Goal: Task Accomplishment & Management: Use online tool/utility

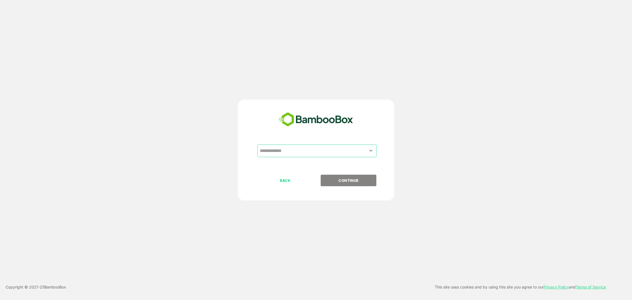
click at [294, 152] on input "text" at bounding box center [316, 151] width 117 height 10
click at [279, 172] on li "QA AUTOMATION" at bounding box center [316, 174] width 119 height 10
type input "**********"
click at [348, 179] on p "CONTINUE" at bounding box center [348, 180] width 55 height 6
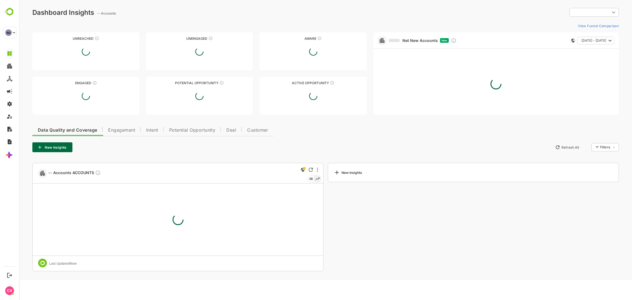
type input "**********"
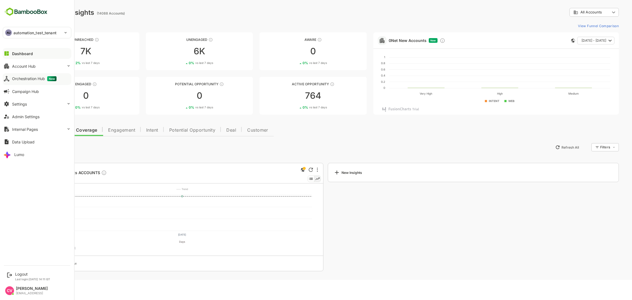
click at [32, 80] on div "Orchestration Hub New" at bounding box center [34, 78] width 44 height 5
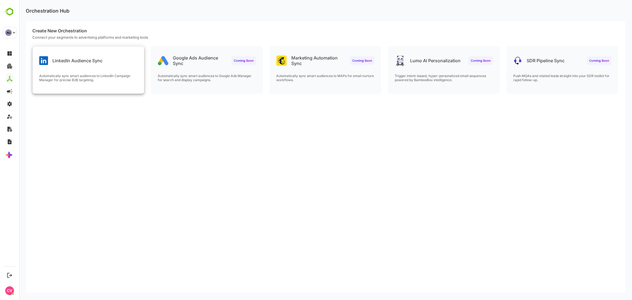
click at [90, 59] on p "LinkedIn Audience Sync" at bounding box center [77, 60] width 50 height 5
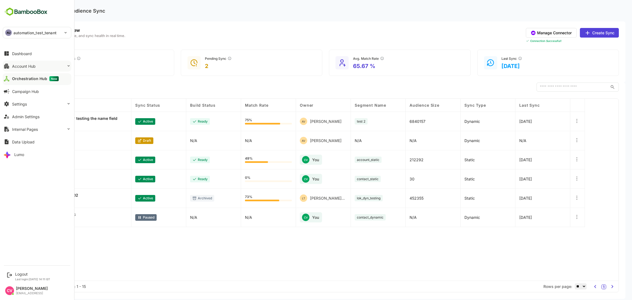
click at [28, 67] on div "Account Hub" at bounding box center [24, 66] width 24 height 5
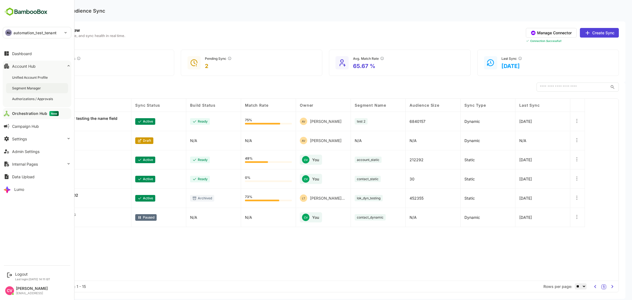
click at [28, 86] on div "Segment Manager" at bounding box center [27, 88] width 30 height 5
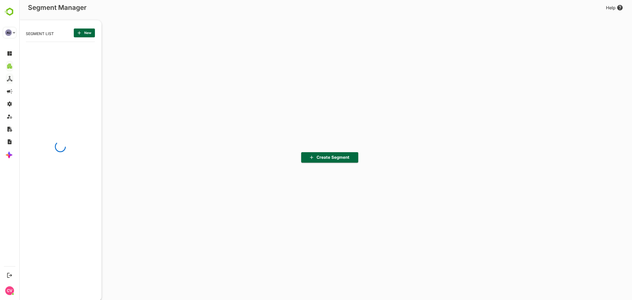
scroll to position [209, 68]
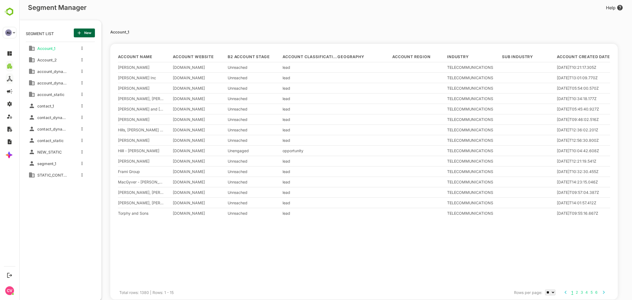
click at [84, 33] on span "New" at bounding box center [84, 32] width 12 height 7
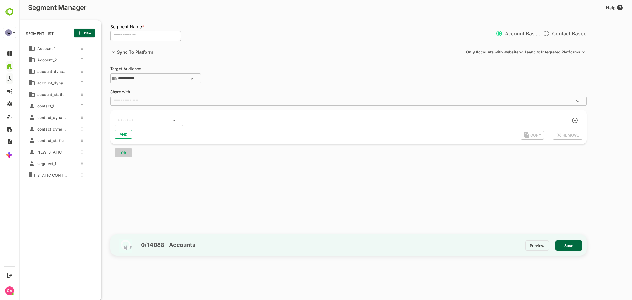
click at [140, 35] on input "text" at bounding box center [145, 36] width 71 height 10
click at [127, 123] on input "text" at bounding box center [142, 120] width 52 height 7
click at [166, 32] on input "**********" at bounding box center [145, 36] width 71 height 10
type input "**********"
click at [130, 122] on input "text" at bounding box center [142, 120] width 52 height 7
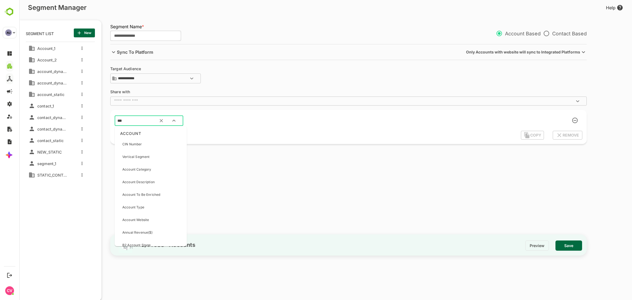
type input "****"
click at [131, 146] on p "Customer Name" at bounding box center [135, 144] width 26 height 5
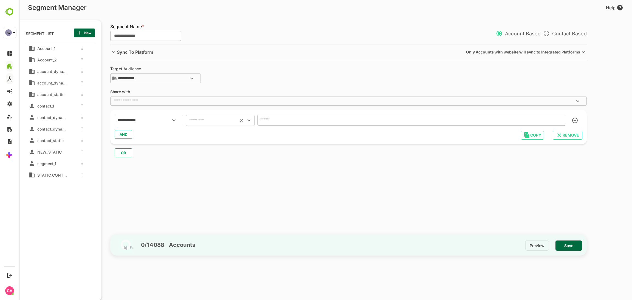
click at [208, 122] on input "text" at bounding box center [212, 121] width 49 height 8
click at [207, 185] on li "ends with" at bounding box center [220, 184] width 69 height 10
type input "*********"
click at [315, 126] on input "text" at bounding box center [411, 120] width 309 height 11
type input "*"
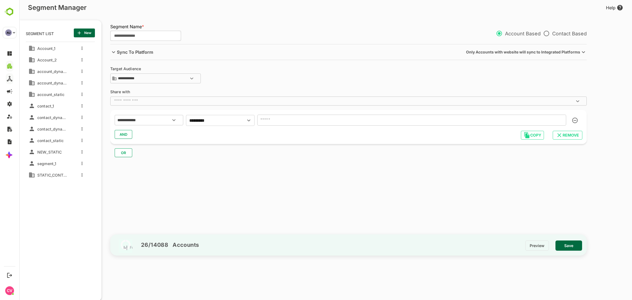
type input "*"
click at [570, 244] on span "Save" at bounding box center [569, 245] width 18 height 7
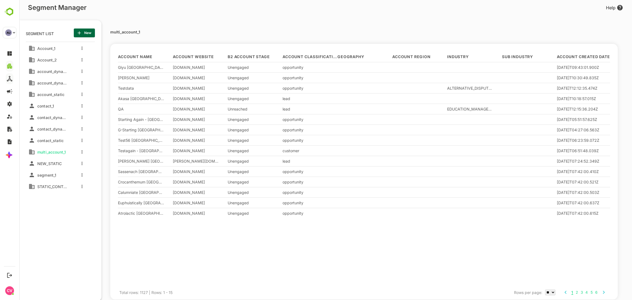
click at [86, 33] on span "New" at bounding box center [84, 32] width 12 height 7
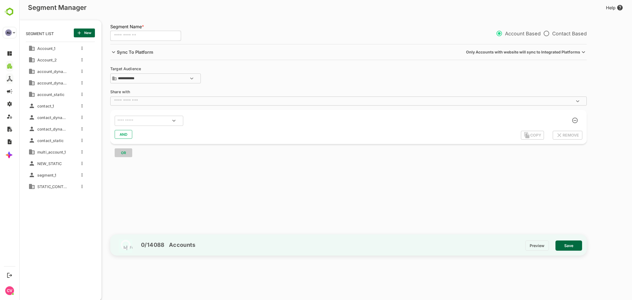
click at [124, 36] on input "text" at bounding box center [145, 36] width 71 height 10
type input "**********"
click at [134, 118] on input "text" at bounding box center [142, 120] width 52 height 7
type input "****"
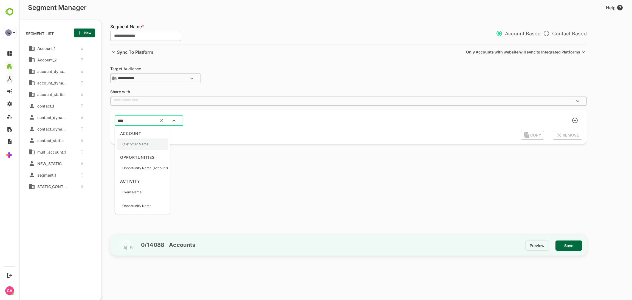
click at [135, 142] on p "Customer Name" at bounding box center [135, 144] width 26 height 5
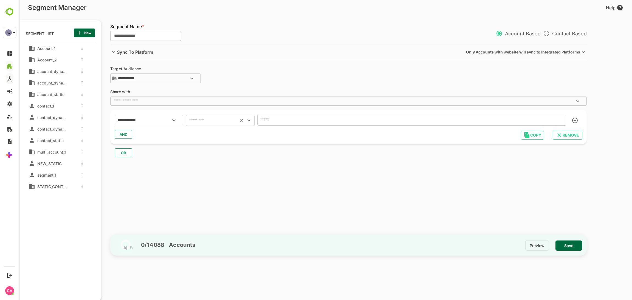
click at [211, 117] on input "text" at bounding box center [212, 121] width 49 height 8
click at [208, 173] on li "starts with" at bounding box center [220, 174] width 69 height 10
type input "**********"
click at [240, 121] on icon "Clear" at bounding box center [241, 120] width 3 height 3
click at [236, 121] on input "text" at bounding box center [212, 121] width 49 height 8
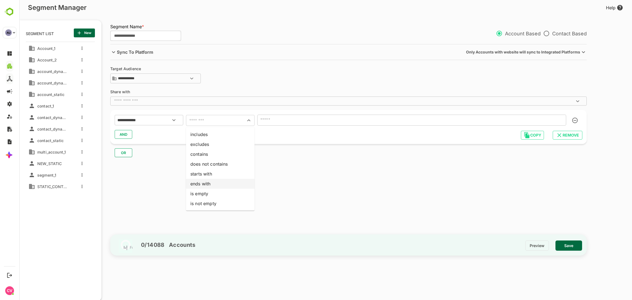
click at [211, 185] on li "ends with" at bounding box center [220, 184] width 69 height 10
type input "*********"
click at [309, 120] on input "text" at bounding box center [411, 120] width 309 height 11
type input "*"
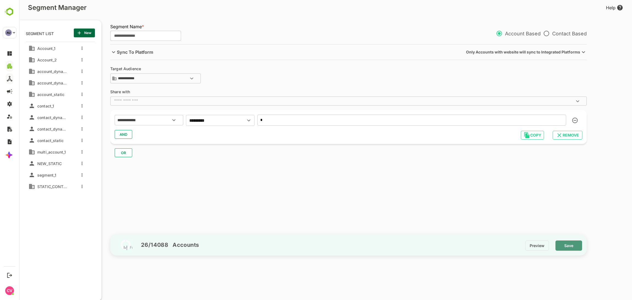
click at [563, 248] on span "Save" at bounding box center [569, 245] width 18 height 7
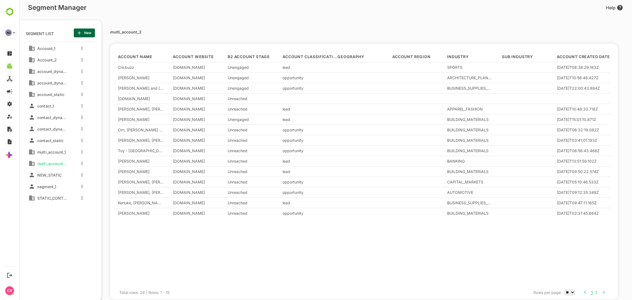
click at [89, 34] on span "New" at bounding box center [84, 32] width 12 height 7
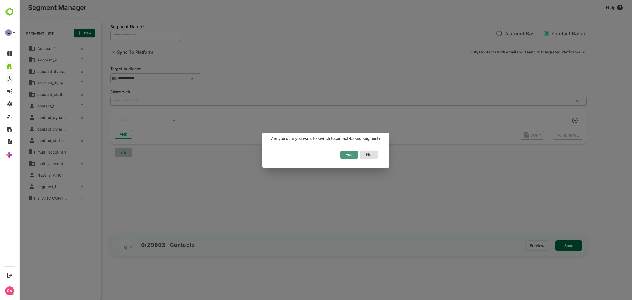
click at [351, 153] on span "Yes" at bounding box center [349, 154] width 12 height 7
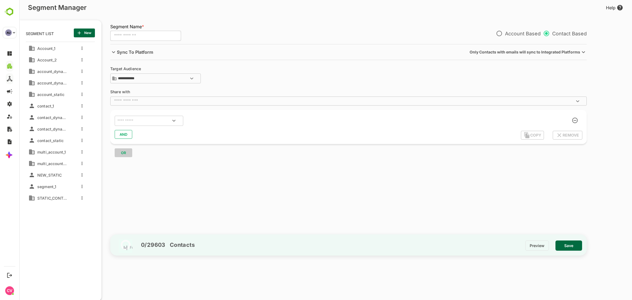
click at [143, 37] on input "text" at bounding box center [145, 36] width 71 height 10
type input "********"
type input "**********"
click at [133, 121] on input "text" at bounding box center [142, 120] width 52 height 7
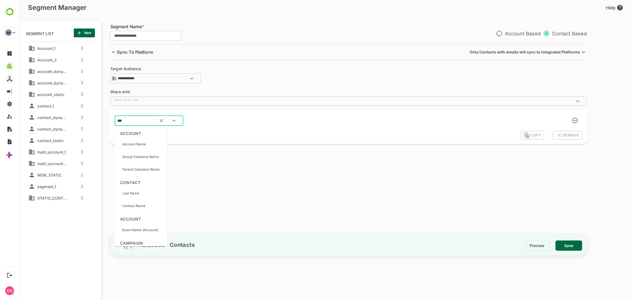
type input "****"
click at [139, 146] on p "Account Name" at bounding box center [134, 144] width 24 height 5
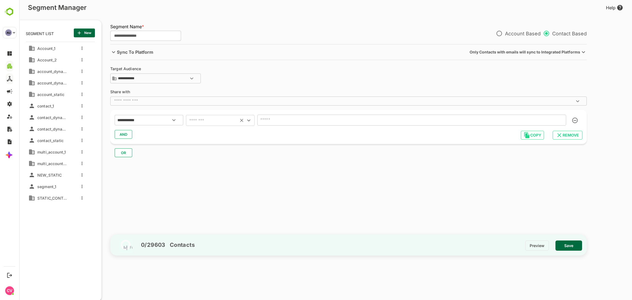
click at [213, 116] on div "​" at bounding box center [220, 120] width 69 height 11
click at [214, 126] on div "**********" at bounding box center [348, 120] width 467 height 12
click at [210, 123] on input "text" at bounding box center [212, 121] width 49 height 8
click at [213, 183] on li "ends with" at bounding box center [220, 184] width 69 height 10
type input "*********"
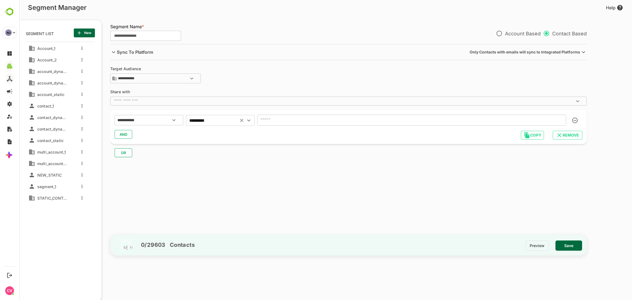
click at [321, 118] on input "text" at bounding box center [411, 120] width 309 height 11
type input "*"
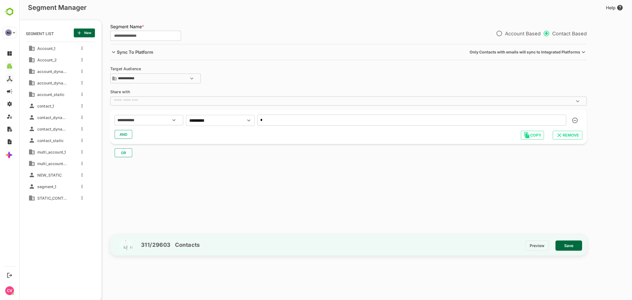
click at [572, 243] on span "Save" at bounding box center [569, 245] width 18 height 7
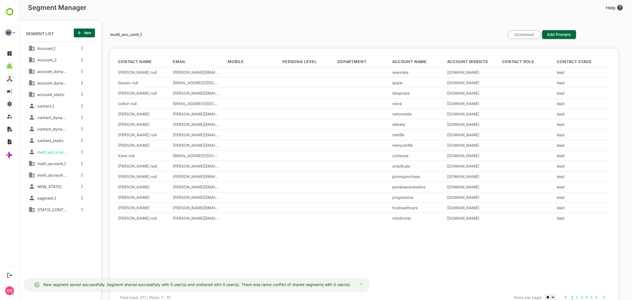
click at [86, 34] on span "New" at bounding box center [84, 32] width 12 height 7
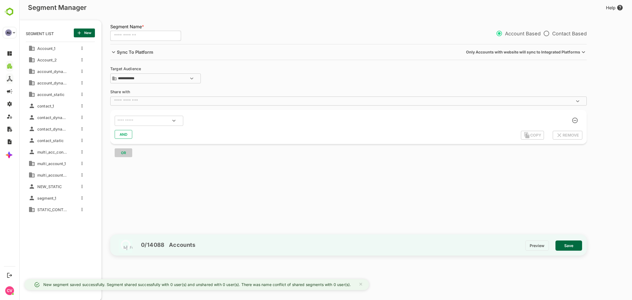
click at [135, 34] on input "text" at bounding box center [145, 36] width 71 height 10
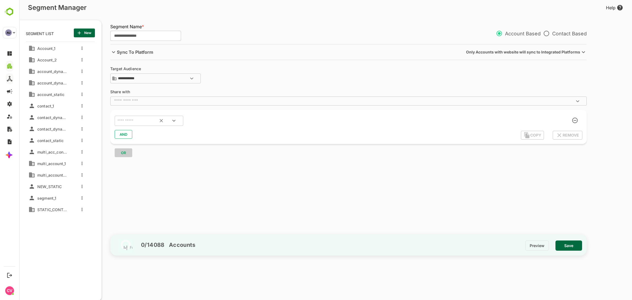
type input "**********"
click at [139, 120] on input "text" at bounding box center [142, 120] width 52 height 7
type input "****"
click at [132, 145] on p "Customer Name" at bounding box center [135, 144] width 26 height 5
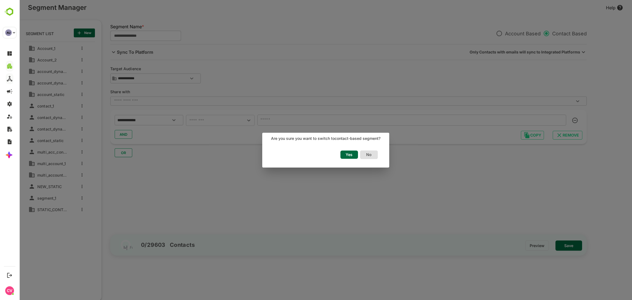
click at [345, 154] on span "Yes" at bounding box center [349, 154] width 12 height 7
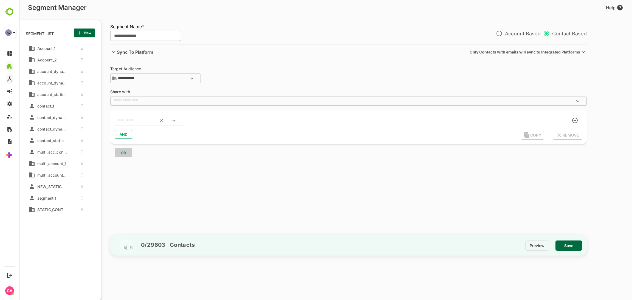
click at [141, 122] on input "text" at bounding box center [142, 120] width 52 height 7
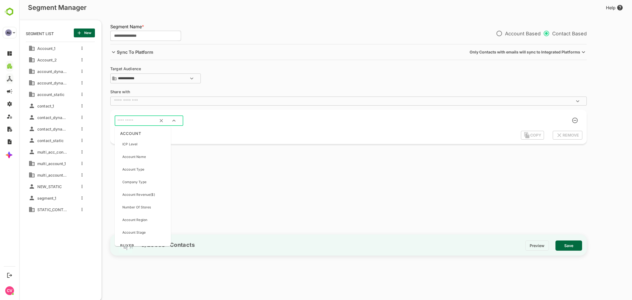
type input "*"
click at [132, 118] on input "text" at bounding box center [148, 120] width 65 height 7
type input "****"
click at [136, 143] on p "Account Name" at bounding box center [134, 143] width 24 height 5
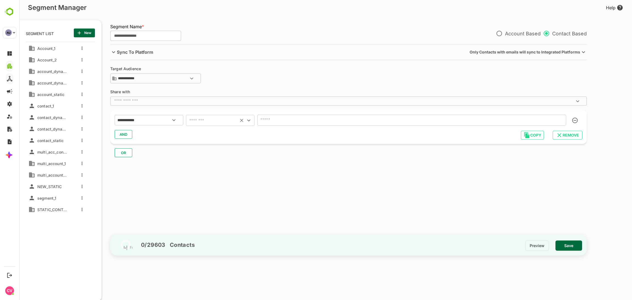
click at [199, 119] on input "text" at bounding box center [212, 121] width 49 height 8
click at [208, 183] on li "ends with" at bounding box center [220, 184] width 69 height 10
type input "*********"
click at [324, 118] on input "text" at bounding box center [411, 120] width 309 height 11
click at [280, 120] on input "text" at bounding box center [411, 120] width 309 height 11
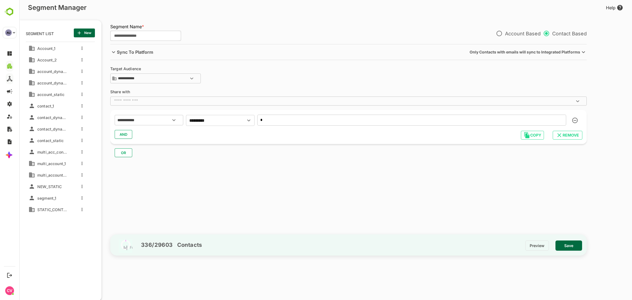
type input "*"
click at [571, 243] on span "Save" at bounding box center [569, 245] width 18 height 7
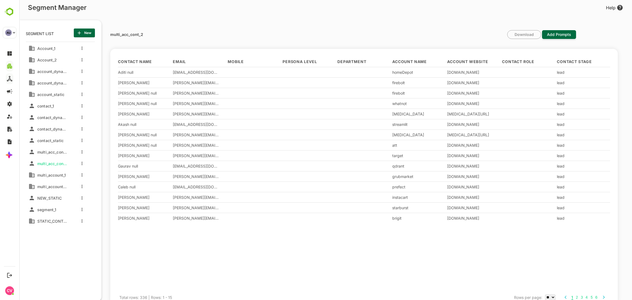
click at [426, 22] on div "multi_acc_cont_2 Download Add Prompts Contact Name Email Mobile Persona Level D…" at bounding box center [350, 161] width 499 height 295
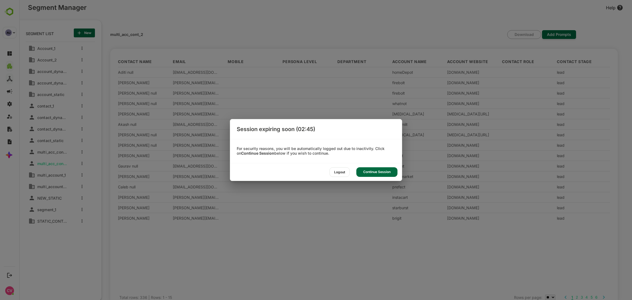
click at [371, 173] on div "Continue Session" at bounding box center [376, 172] width 41 height 10
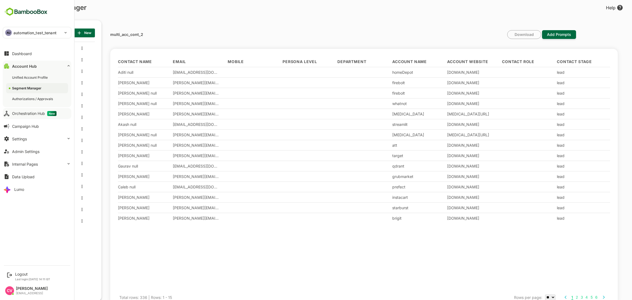
click at [40, 35] on p "automation_test_tenant" at bounding box center [34, 33] width 43 height 6
click at [42, 64] on li "TE test" at bounding box center [38, 61] width 69 height 12
click at [25, 114] on div "Orchestration Hub New" at bounding box center [34, 113] width 44 height 5
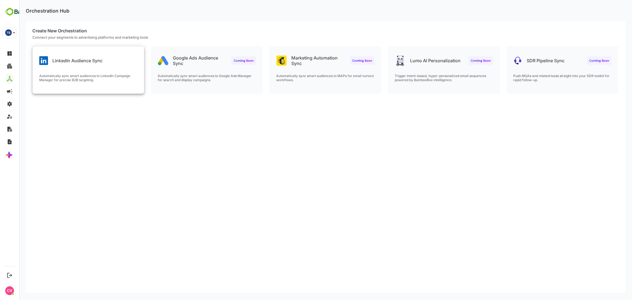
click at [87, 71] on div "LinkedIn Audience Sync Automatically sync smart audiences to LinkedIn Campaign …" at bounding box center [88, 69] width 111 height 47
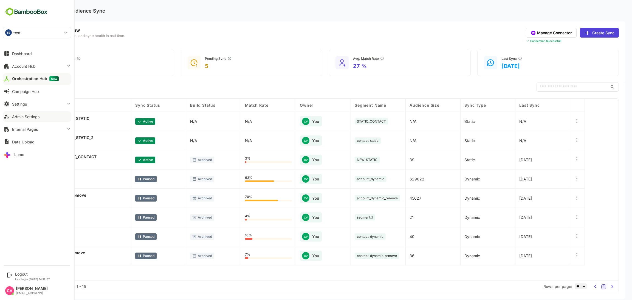
click at [36, 117] on div "Admin Settings" at bounding box center [25, 116] width 27 height 5
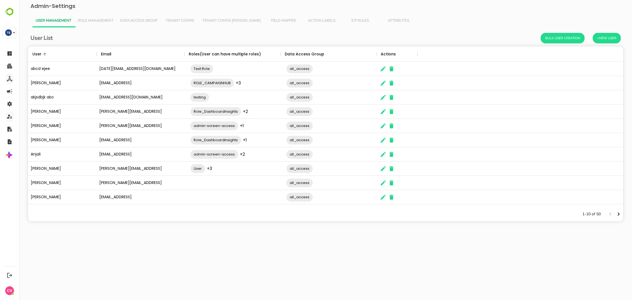
scroll to position [154, 589]
click at [232, 23] on button "Tenant Config Json" at bounding box center [231, 20] width 65 height 13
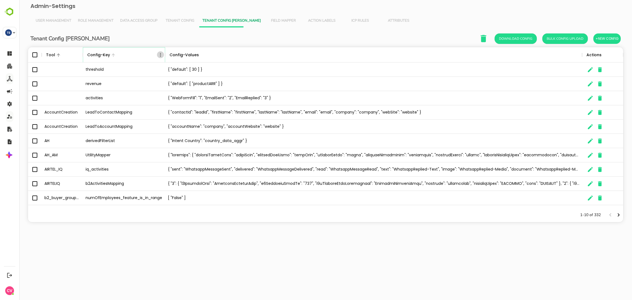
click at [158, 55] on icon "Menu" at bounding box center [160, 54] width 5 height 5
click at [146, 96] on li "Filter" at bounding box center [145, 95] width 38 height 10
select select "*********"
click at [137, 73] on input "Value" at bounding box center [139, 75] width 52 height 8
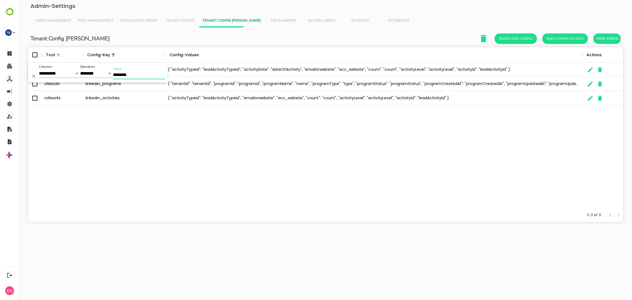
type input "********"
click at [161, 140] on div "LINKEDIN linkedin_activities { "activityTypeId": "leadActivityTypeId", "activit…" at bounding box center [325, 135] width 595 height 145
click at [75, 54] on icon "Menu" at bounding box center [77, 54] width 5 height 5
click at [65, 90] on li "Filter" at bounding box center [63, 95] width 38 height 10
click at [67, 72] on select "**********" at bounding box center [59, 73] width 41 height 9
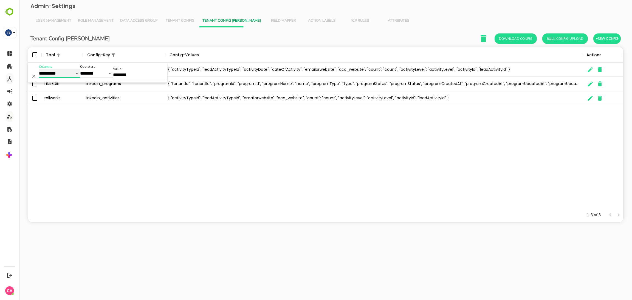
select select "****"
click at [39, 69] on select "**********" at bounding box center [59, 73] width 41 height 9
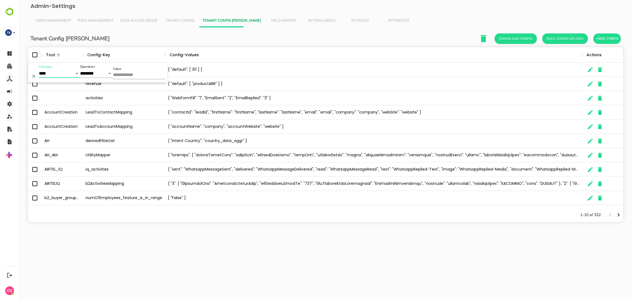
click at [127, 76] on input "Value" at bounding box center [139, 75] width 52 height 8
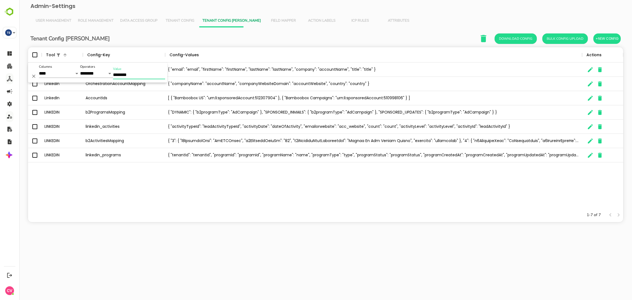
type input "********"
click at [173, 175] on div "LinkedIn OrchestrationContactMapping { "email": "email", "firstName": "firstNam…" at bounding box center [325, 135] width 595 height 145
click at [589, 97] on icon "The User Data" at bounding box center [590, 98] width 7 height 7
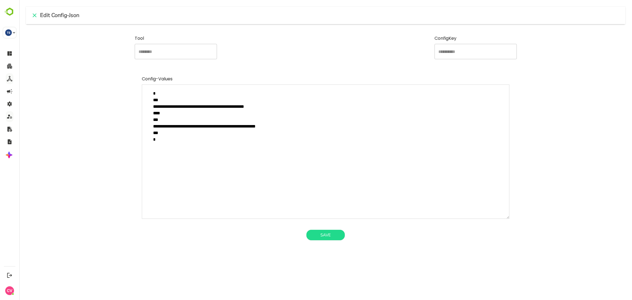
drag, startPoint x: 217, startPoint y: 127, endPoint x: 294, endPoint y: 128, distance: 76.2
click at [294, 128] on textarea "**********" at bounding box center [326, 151] width 368 height 134
click at [197, 106] on textarea "**********" at bounding box center [326, 151] width 368 height 134
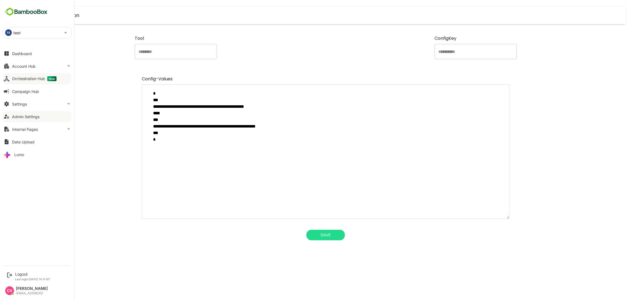
click at [43, 72] on div "Dashboard Account Hub Orchestration Hub New Campaign Hub Settings Admin Setting…" at bounding box center [37, 104] width 74 height 114
click at [42, 67] on button "Account Hub" at bounding box center [37, 66] width 69 height 11
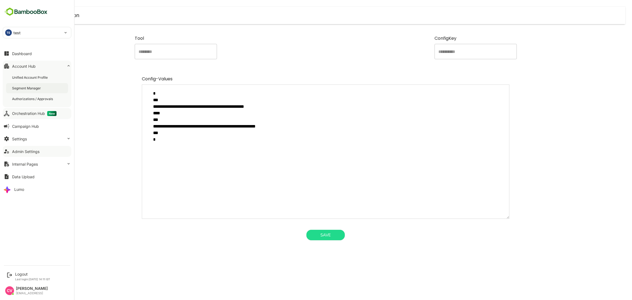
click at [37, 87] on div "Segment Manager" at bounding box center [27, 88] width 30 height 5
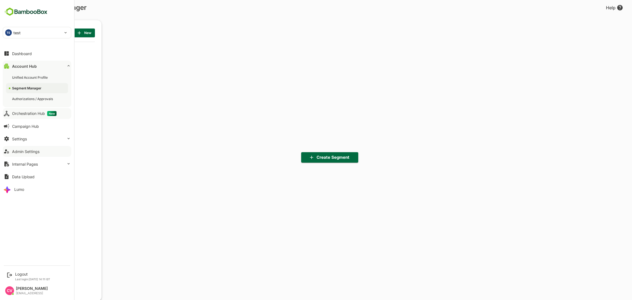
scroll to position [209, 68]
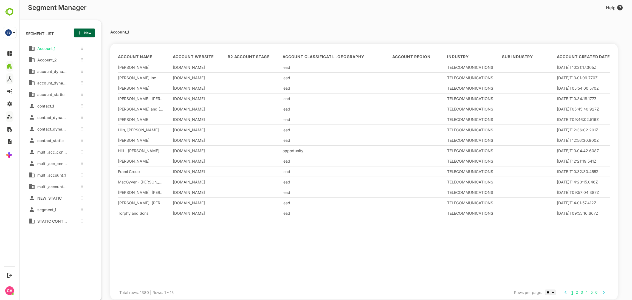
click at [63, 179] on div "multi_account_1" at bounding box center [48, 175] width 38 height 9
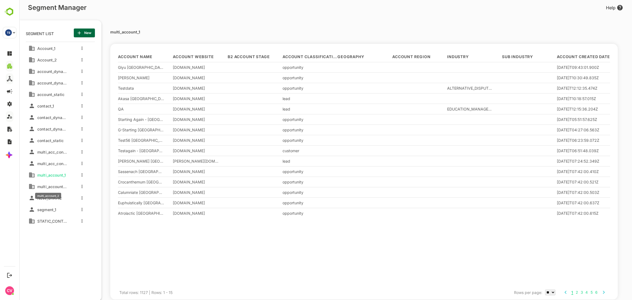
click at [58, 186] on span "multi_account_2" at bounding box center [51, 186] width 32 height 5
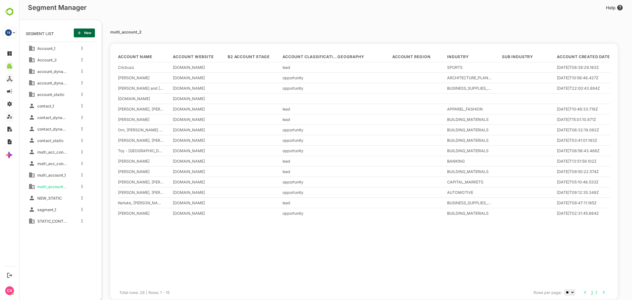
click at [548, 242] on div at bounding box center [529, 251] width 55 height 67
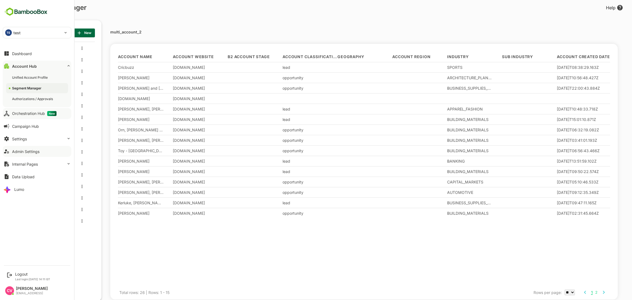
click at [29, 113] on div "Orchestration Hub New" at bounding box center [34, 113] width 44 height 5
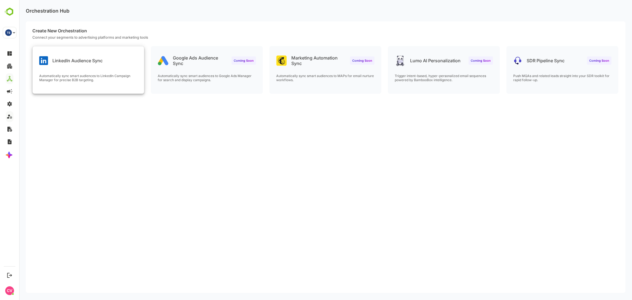
click at [101, 81] on p "Automatically sync smart audiences to LinkedIn Campaign Manager for precise B2B…" at bounding box center [88, 78] width 98 height 8
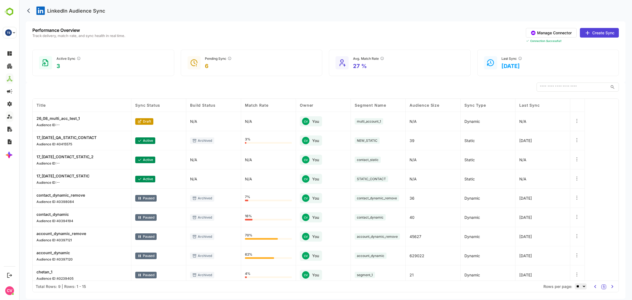
click at [73, 118] on p "26_08_multi_acc_test_1" at bounding box center [57, 118] width 43 height 5
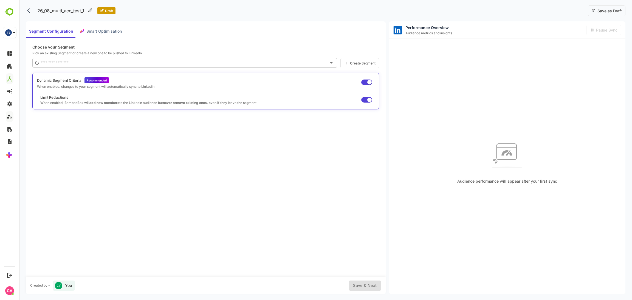
type input "**********"
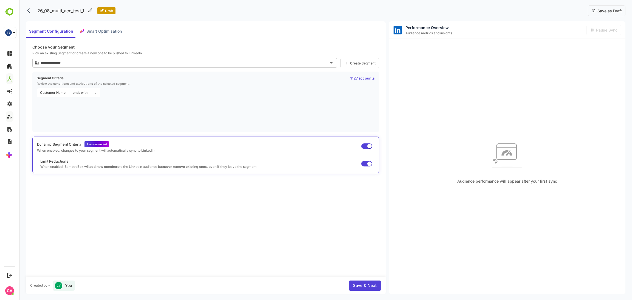
click at [369, 287] on span "Save & Next" at bounding box center [365, 285] width 24 height 7
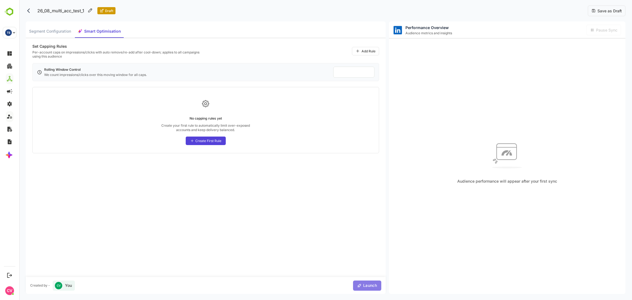
drag, startPoint x: 369, startPoint y: 287, endPoint x: 364, endPoint y: 286, distance: 4.5
drag, startPoint x: 362, startPoint y: 286, endPoint x: 342, endPoint y: 281, distance: 20.3
click at [342, 281] on div "Created by - CV You Launch" at bounding box center [205, 285] width 351 height 10
click at [370, 281] on button "Launch" at bounding box center [367, 285] width 28 height 10
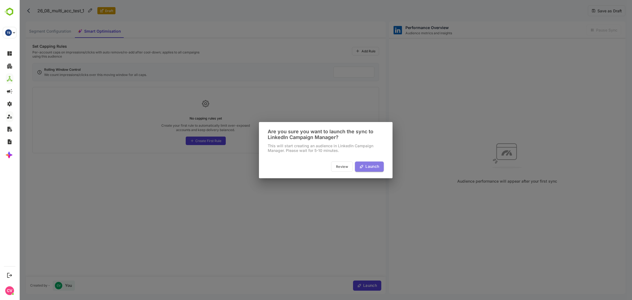
click at [370, 166] on span "Launch" at bounding box center [371, 166] width 15 height 7
click at [372, 166] on span "Launch" at bounding box center [371, 166] width 15 height 7
click at [302, 222] on div "Are you sure you want to launch the sync to LinkedIn Campaign Manager? This wil…" at bounding box center [325, 150] width 612 height 300
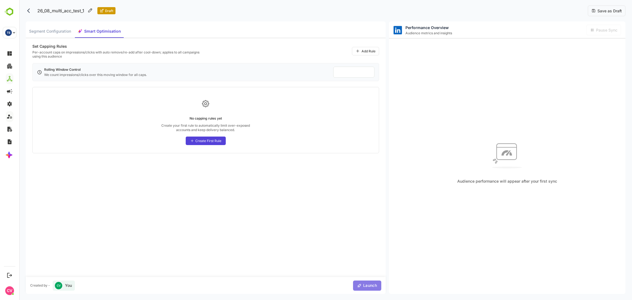
click at [369, 290] on button "Launch" at bounding box center [367, 285] width 28 height 10
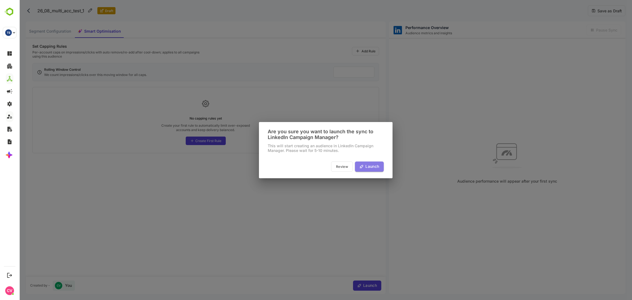
click at [368, 168] on span "Launch" at bounding box center [371, 166] width 15 height 7
click at [333, 163] on button "Review" at bounding box center [342, 166] width 22 height 10
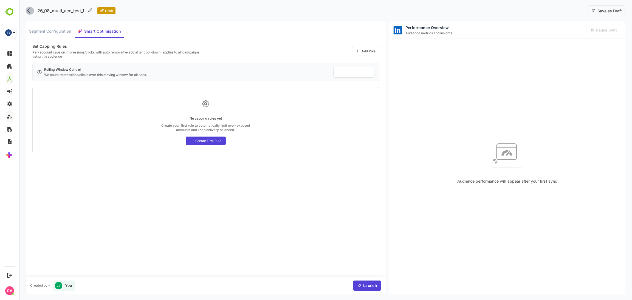
click at [29, 9] on icon "back" at bounding box center [28, 10] width 3 height 5
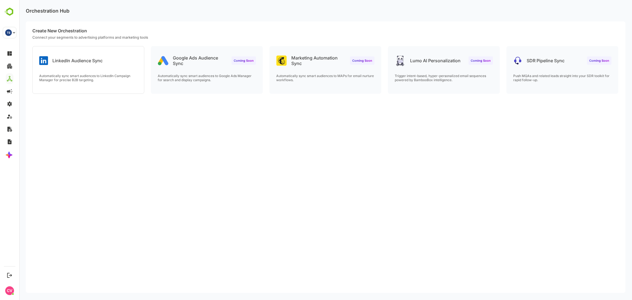
click at [119, 96] on div "LinkedIn Audience Sync Automatically sync smart audiences to LinkedIn Campaign …" at bounding box center [325, 73] width 599 height 54
click at [107, 79] on p "Automatically sync smart audiences to LinkedIn Campaign Manager for precise B2B…" at bounding box center [88, 78] width 98 height 8
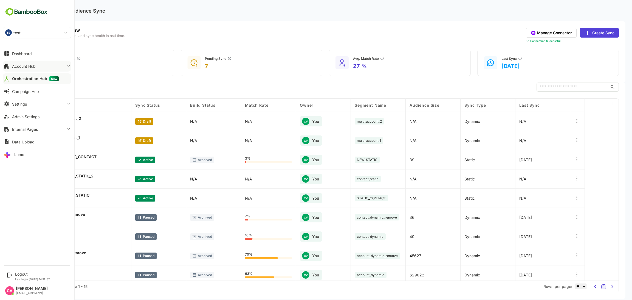
click at [38, 65] on button "Account Hub" at bounding box center [37, 66] width 69 height 11
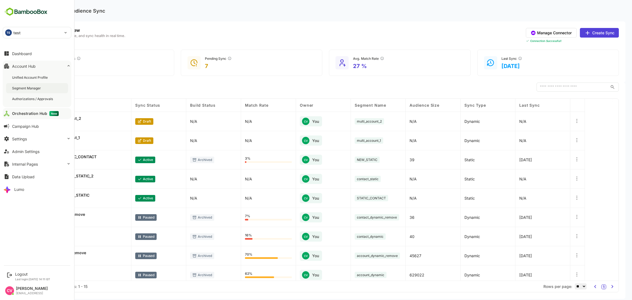
click at [32, 92] on div "Segment Manager" at bounding box center [37, 88] width 62 height 10
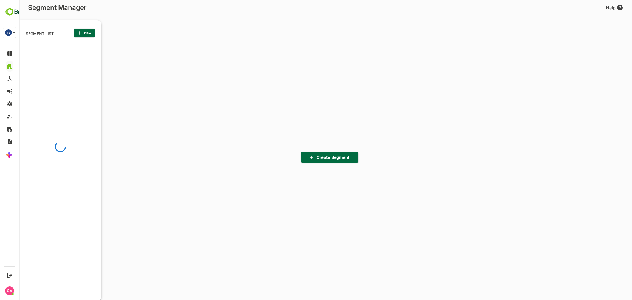
scroll to position [209, 68]
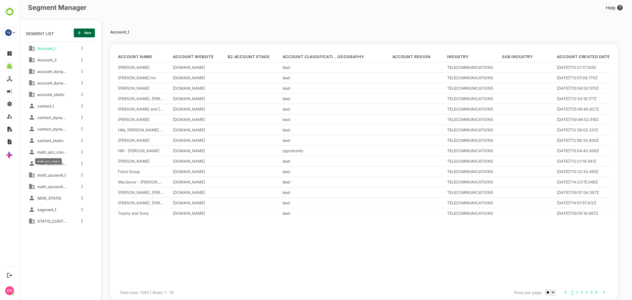
click at [60, 153] on span "multi_acc_cont_1" at bounding box center [51, 152] width 32 height 5
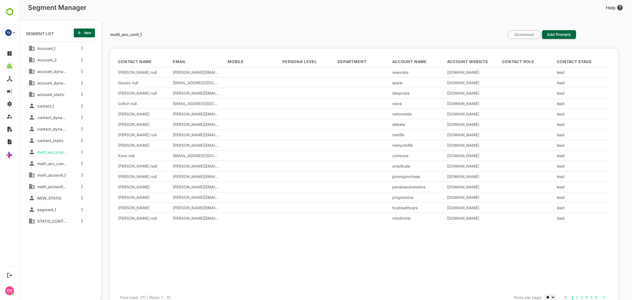
click at [135, 33] on p "multi_acc_cont_1" at bounding box center [126, 35] width 32 height 4
copy div "multi_acc_cont_1 Download Add Prompts"
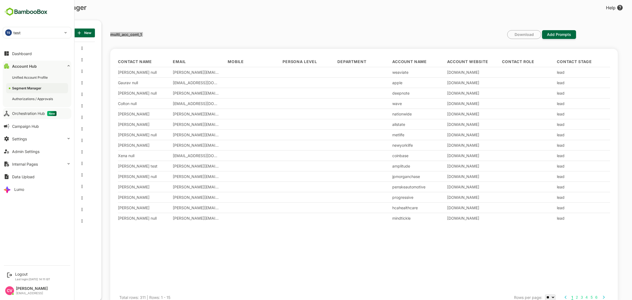
click at [32, 114] on div "Orchestration Hub New" at bounding box center [34, 113] width 44 height 5
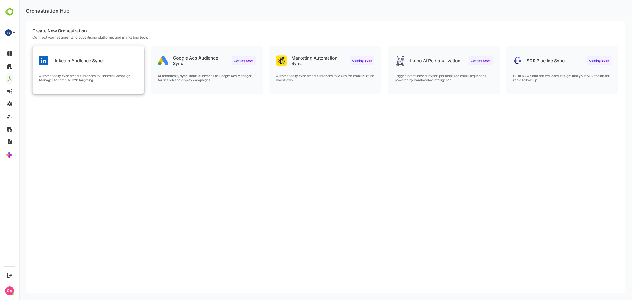
click at [105, 71] on div "LinkedIn Audience Sync Automatically sync smart audiences to LinkedIn Campaign …" at bounding box center [88, 69] width 111 height 47
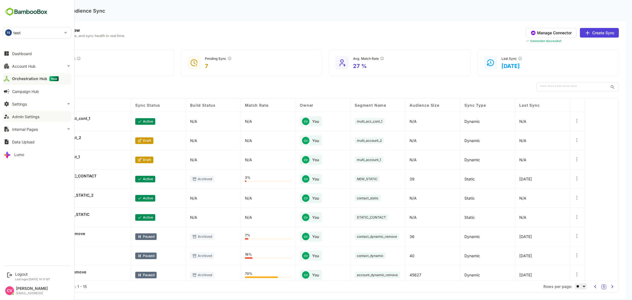
click at [29, 118] on div "Admin Settings" at bounding box center [25, 116] width 27 height 5
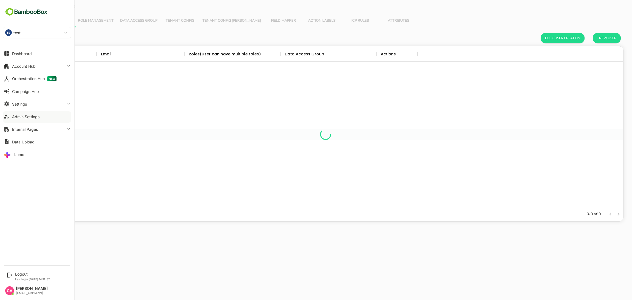
scroll to position [154, 589]
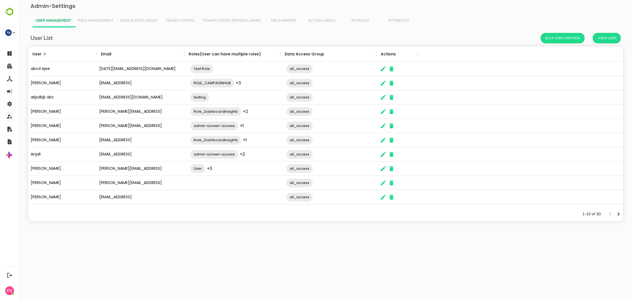
click at [213, 21] on span "Tenant Config Json" at bounding box center [231, 21] width 58 height 4
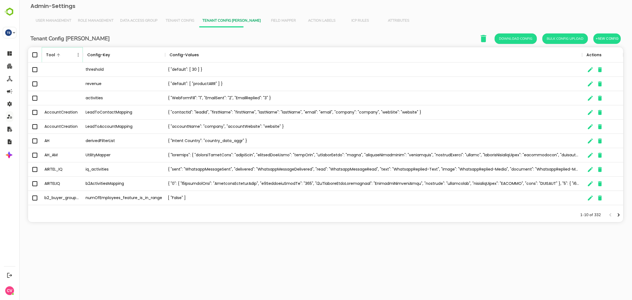
click at [76, 55] on icon "Menu" at bounding box center [77, 54] width 5 height 5
click at [71, 93] on li "Filter" at bounding box center [63, 95] width 38 height 10
click at [124, 70] on div "Value" at bounding box center [139, 73] width 52 height 12
click at [124, 74] on input "Value" at bounding box center [139, 75] width 52 height 8
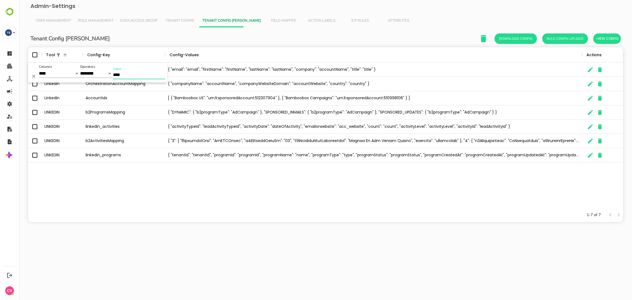
type input "****"
click at [589, 97] on icon "The User Data" at bounding box center [590, 98] width 7 height 7
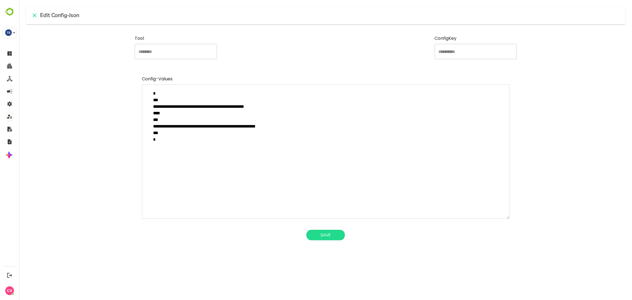
click at [262, 126] on textarea "**********" at bounding box center [326, 151] width 368 height 134
drag, startPoint x: 292, startPoint y: 127, endPoint x: 217, endPoint y: 127, distance: 75.1
click at [217, 127] on textarea "**********" at bounding box center [326, 151] width 368 height 134
drag, startPoint x: 273, startPoint y: 107, endPoint x: 198, endPoint y: 106, distance: 74.6
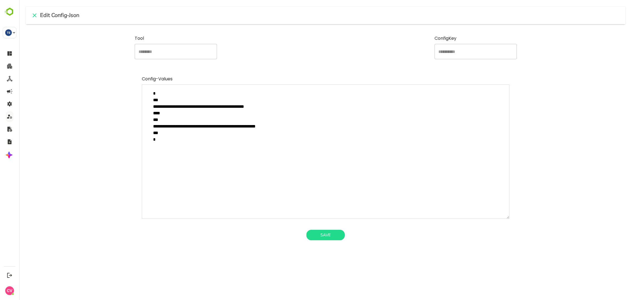
click at [198, 106] on textarea "**********" at bounding box center [326, 151] width 368 height 134
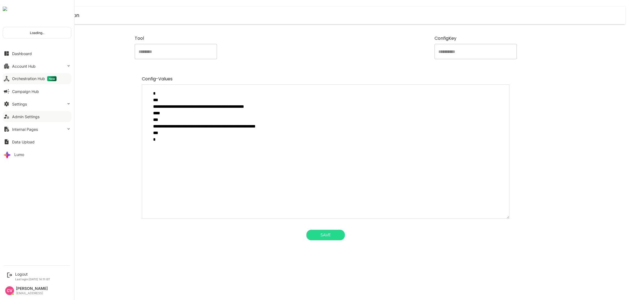
type textarea "*"
click at [29, 80] on div "Orchestration Hub New" at bounding box center [34, 78] width 44 height 5
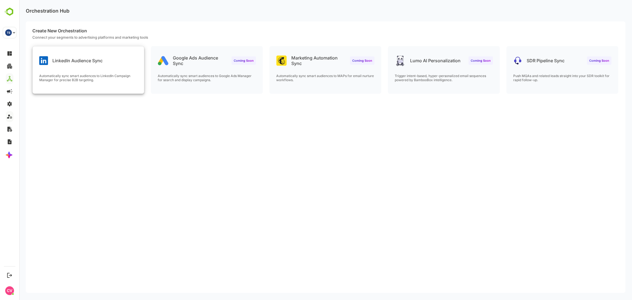
click at [86, 66] on div "LinkedIn Audience Sync Automatically sync smart audiences to LinkedIn Campaign …" at bounding box center [88, 69] width 111 height 47
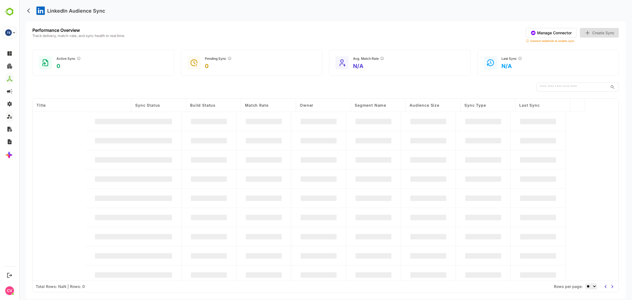
click at [86, 66] on div "Active Sync 0" at bounding box center [103, 63] width 142 height 26
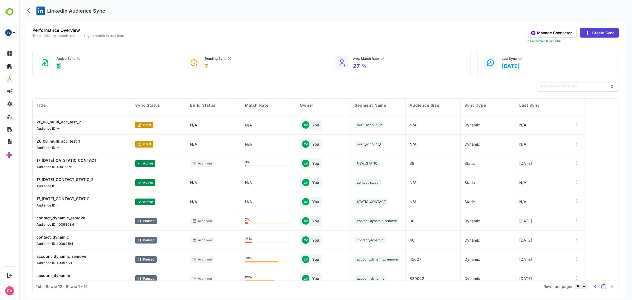
scroll to position [38, 0]
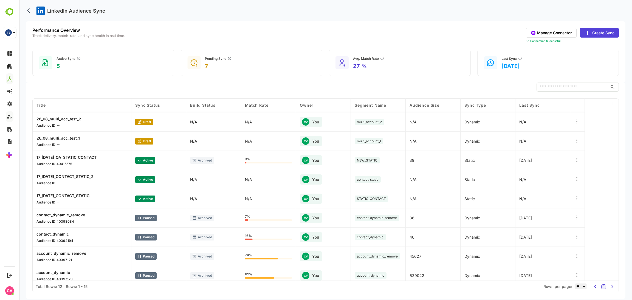
click at [578, 161] on icon at bounding box center [576, 159] width 5 height 5
click at [543, 166] on div "Pause Sync" at bounding box center [543, 165] width 48 height 9
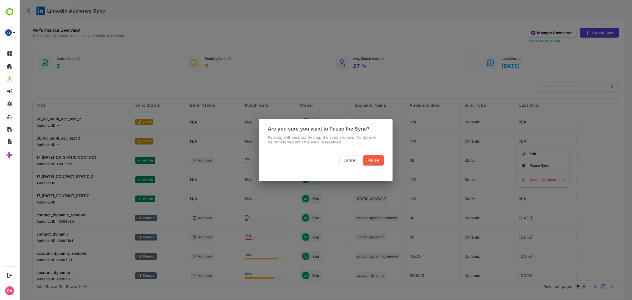
click at [376, 159] on span "Pause" at bounding box center [373, 160] width 12 height 7
click at [347, 158] on span "Cancel" at bounding box center [350, 160] width 16 height 7
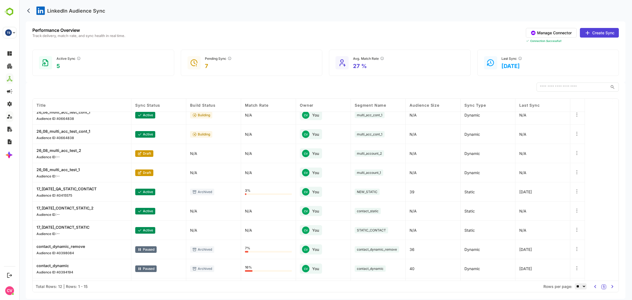
scroll to position [8, 0]
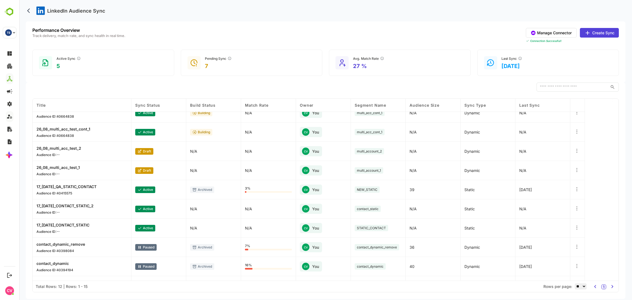
click at [575, 227] on icon at bounding box center [576, 227] width 5 height 5
click at [545, 232] on div "Pause Sync" at bounding box center [543, 233] width 48 height 9
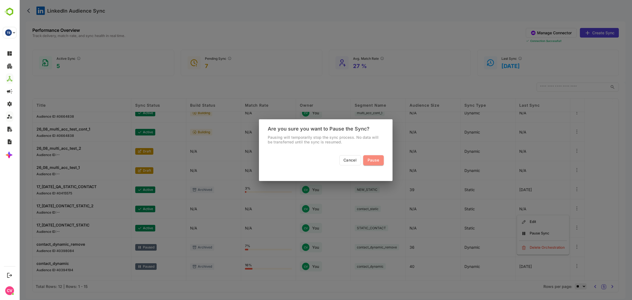
click at [369, 158] on span "Pause" at bounding box center [373, 160] width 12 height 7
click at [353, 160] on span "Cancel" at bounding box center [350, 160] width 16 height 7
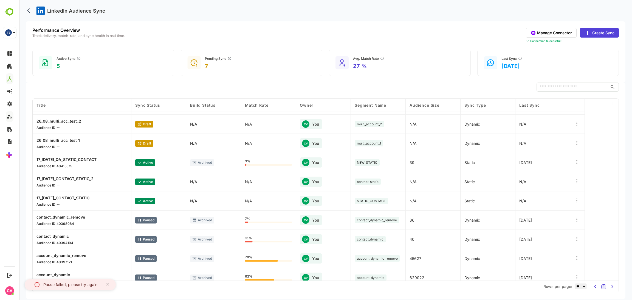
scroll to position [61, 0]
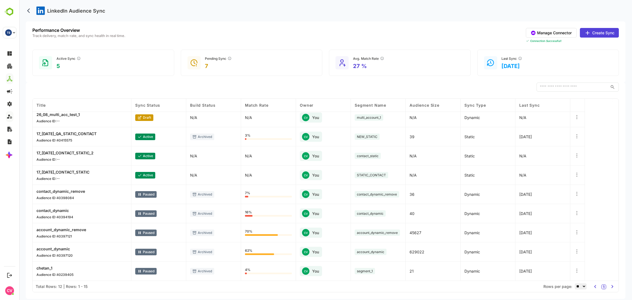
click at [579, 198] on div at bounding box center [577, 194] width 15 height 19
click at [578, 194] on icon at bounding box center [576, 193] width 5 height 5
click at [601, 188] on div "Title Sync Status Build Status Match Rate Owner Segment Name Audience Size Sync…" at bounding box center [326, 190] width 586 height 182
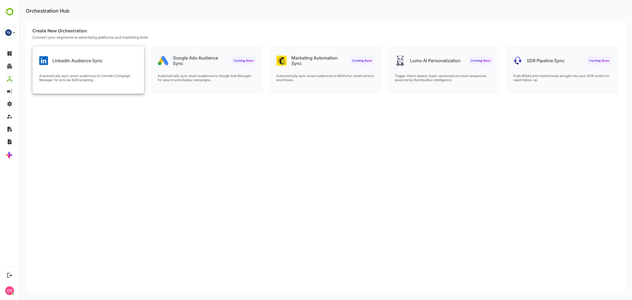
click at [93, 69] on div "LinkedIn Audience Sync Automatically sync smart audiences to LinkedIn Campaign …" at bounding box center [88, 69] width 111 height 47
click at [117, 70] on div "LinkedIn Audience Sync Automatically sync smart audiences to LinkedIn Campaign …" at bounding box center [88, 69] width 111 height 47
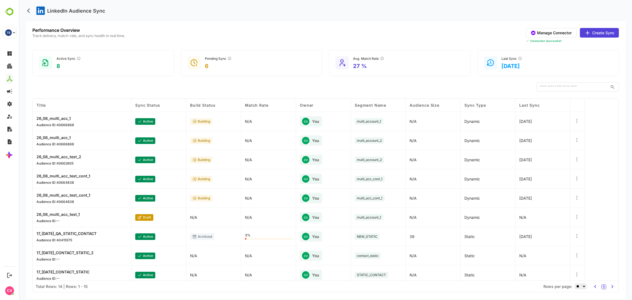
click at [575, 160] on icon at bounding box center [576, 159] width 5 height 5
click at [552, 177] on div "Delete Orchestration" at bounding box center [543, 179] width 48 height 9
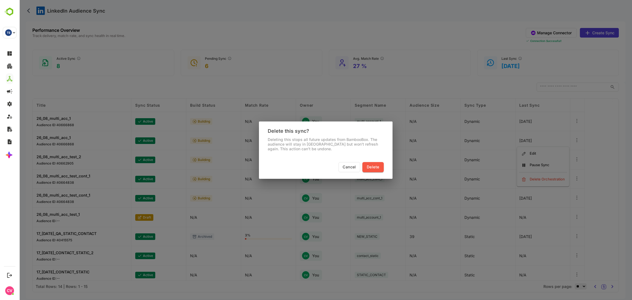
click at [350, 165] on span "Cancel" at bounding box center [349, 167] width 16 height 7
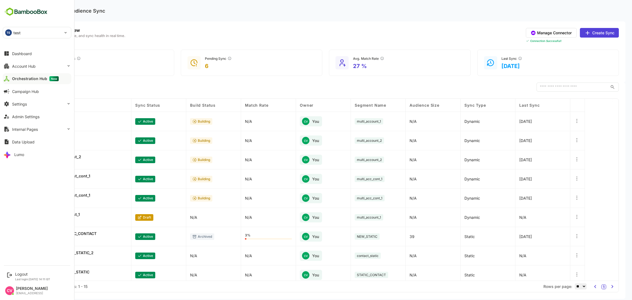
click at [30, 33] on div "TE test" at bounding box center [33, 32] width 61 height 11
click at [29, 49] on p "automation_test_tenant" at bounding box center [34, 48] width 43 height 6
type input "**********"
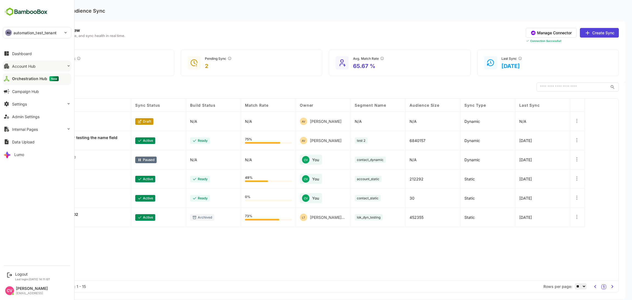
click at [41, 65] on button "Account Hub" at bounding box center [37, 66] width 69 height 11
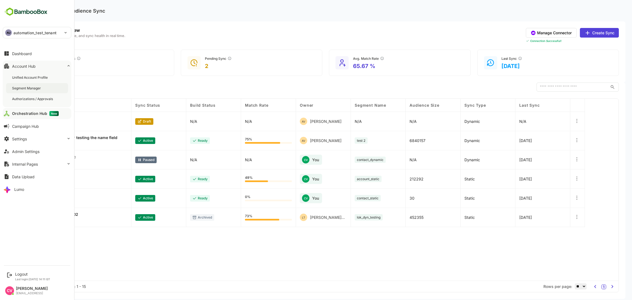
click at [42, 89] on div "Segment Manager" at bounding box center [37, 88] width 62 height 10
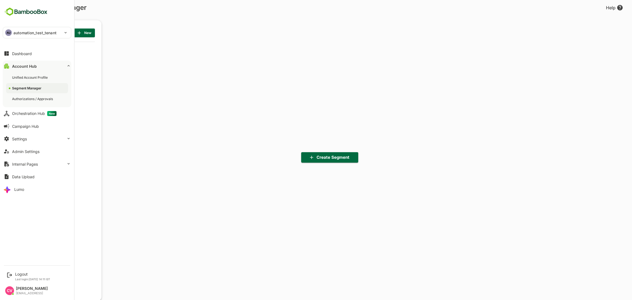
scroll to position [209, 68]
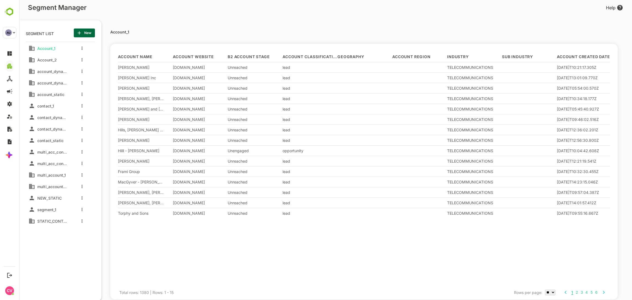
click at [86, 31] on span "New" at bounding box center [84, 32] width 12 height 7
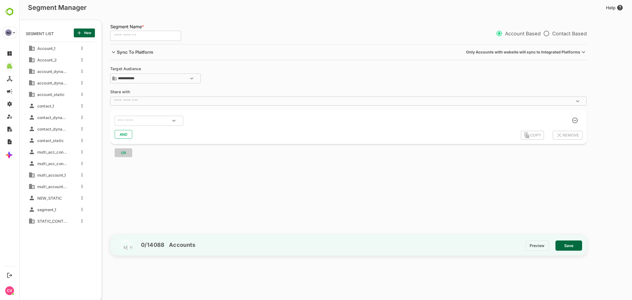
click at [143, 36] on input "text" at bounding box center [145, 36] width 71 height 10
type input "*******"
type input "**********"
click at [126, 118] on input "text" at bounding box center [142, 120] width 52 height 7
type input "****"
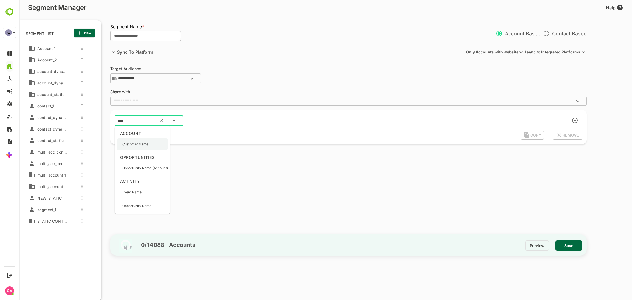
click at [138, 144] on p "Customer Name" at bounding box center [135, 144] width 26 height 5
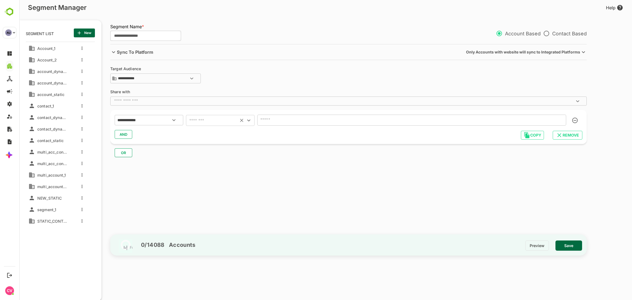
click at [191, 120] on input "text" at bounding box center [212, 121] width 49 height 8
click at [213, 174] on li "starts with" at bounding box center [220, 174] width 69 height 10
type input "**********"
click at [322, 119] on input "text" at bounding box center [411, 120] width 309 height 11
type input "*"
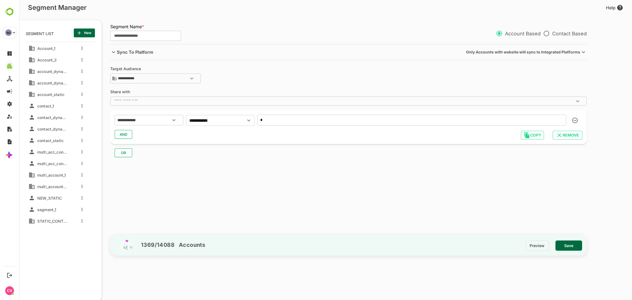
click at [566, 245] on span "Save" at bounding box center [569, 245] width 18 height 7
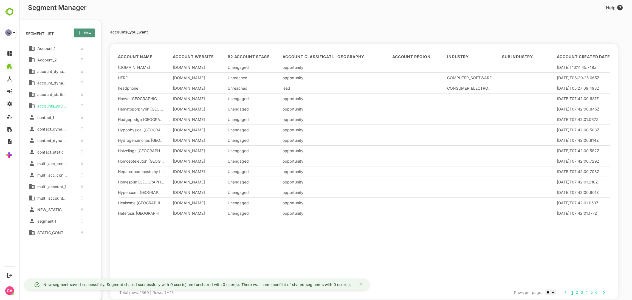
click at [89, 35] on span "New" at bounding box center [84, 32] width 12 height 7
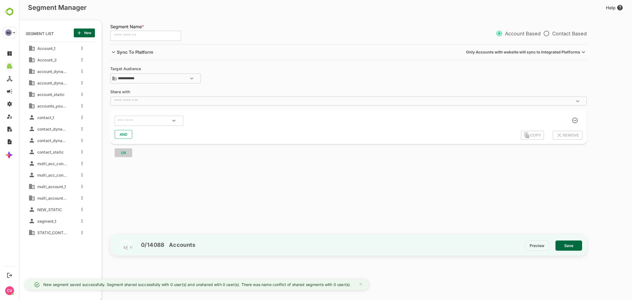
click at [128, 37] on input "text" at bounding box center [145, 36] width 71 height 10
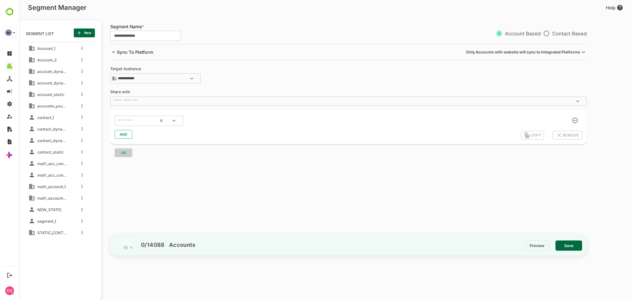
type input "**********"
click at [127, 120] on input "text" at bounding box center [142, 120] width 52 height 7
type input "****"
click at [135, 145] on p "Customer Name" at bounding box center [135, 144] width 26 height 5
click at [214, 118] on input "text" at bounding box center [212, 121] width 49 height 8
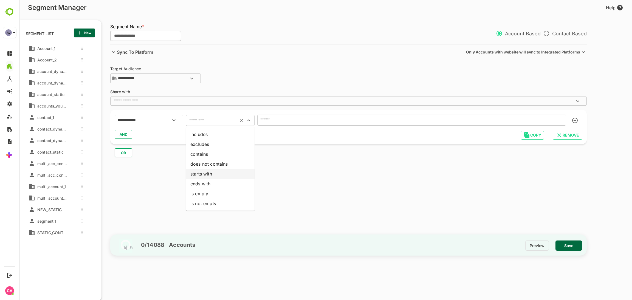
click at [209, 175] on li "starts with" at bounding box center [220, 174] width 69 height 10
type input "**********"
click at [298, 122] on input "text" at bounding box center [411, 120] width 309 height 11
type input "*"
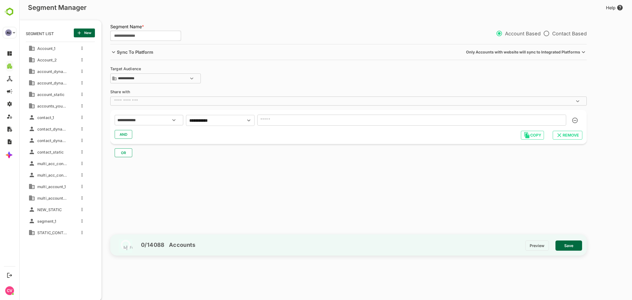
type input "*"
click at [564, 246] on span "Save" at bounding box center [569, 245] width 18 height 7
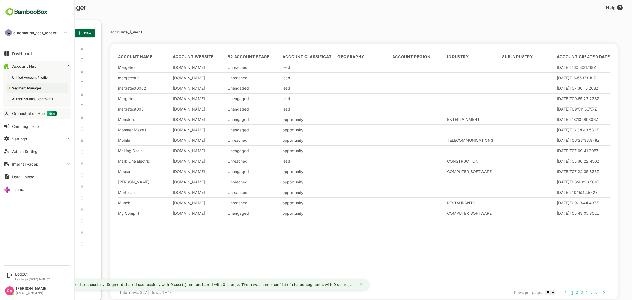
click at [40, 116] on div "Orchestration Hub New" at bounding box center [34, 113] width 44 height 5
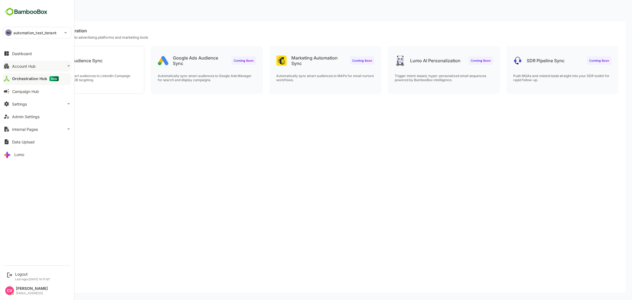
click at [27, 67] on div "Account Hub" at bounding box center [24, 66] width 24 height 5
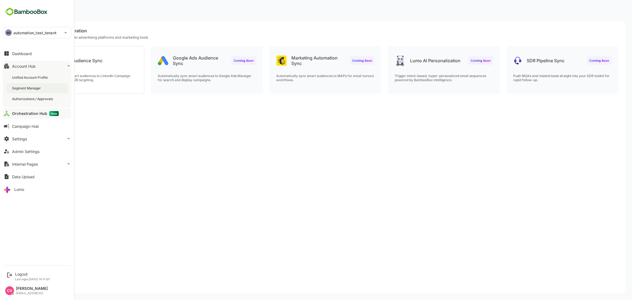
click at [29, 86] on div "Segment Manager" at bounding box center [27, 88] width 30 height 5
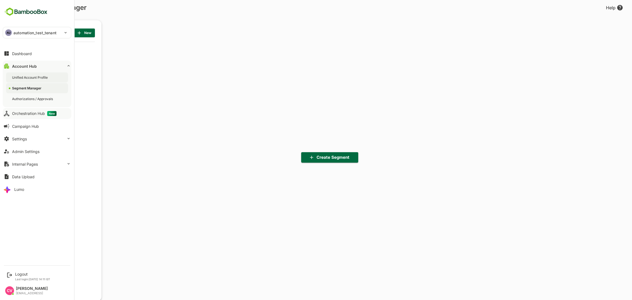
scroll to position [209, 68]
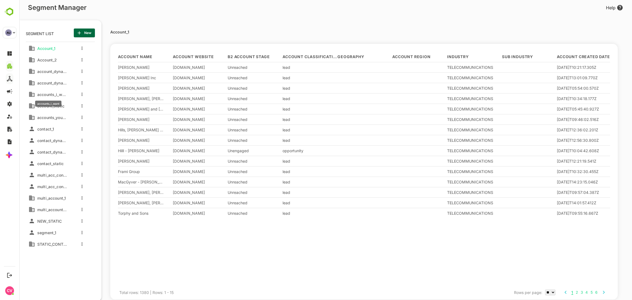
click at [56, 93] on span "accounts_i_want" at bounding box center [51, 94] width 32 height 5
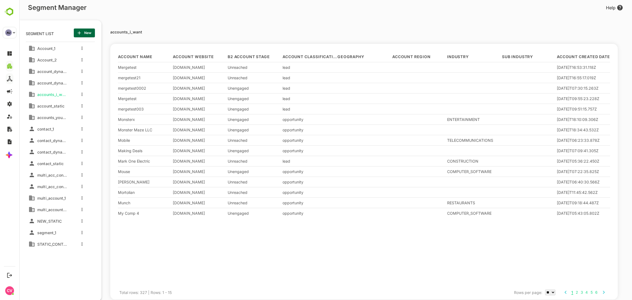
click at [137, 31] on p "accounts_i_want" at bounding box center [126, 32] width 32 height 4
copy p "accounts_i_want"
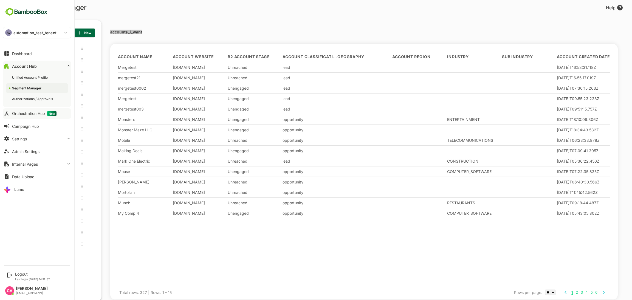
click at [29, 113] on div "Orchestration Hub New" at bounding box center [34, 113] width 44 height 5
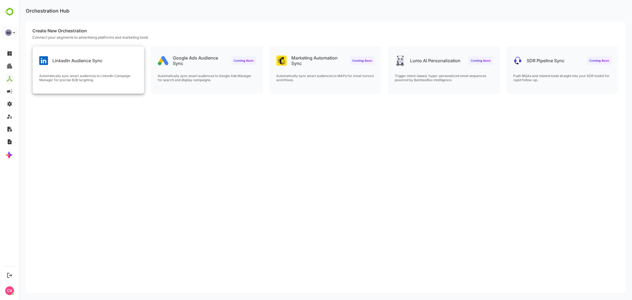
click at [102, 85] on div "Automatically sync smart audiences to LinkedIn Campaign Manager for precise B2B…" at bounding box center [88, 84] width 111 height 20
click at [116, 79] on p "Automatically sync smart audiences to LinkedIn Campaign Manager for precise B2B…" at bounding box center [88, 78] width 98 height 8
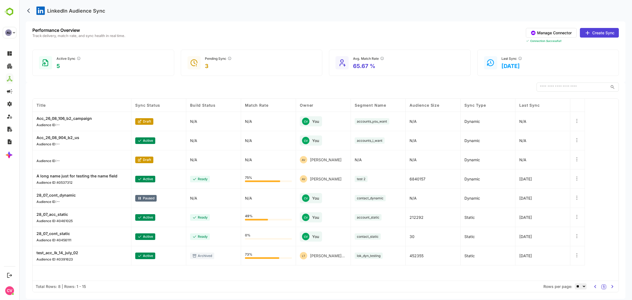
click at [68, 137] on p "Acc_26_08_904_b2_us" at bounding box center [57, 137] width 43 height 5
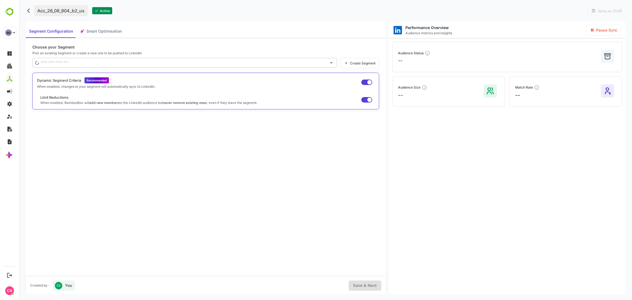
click at [69, 11] on p "Acc_26_08_904_b2_us" at bounding box center [61, 10] width 54 height 11
type input "**********"
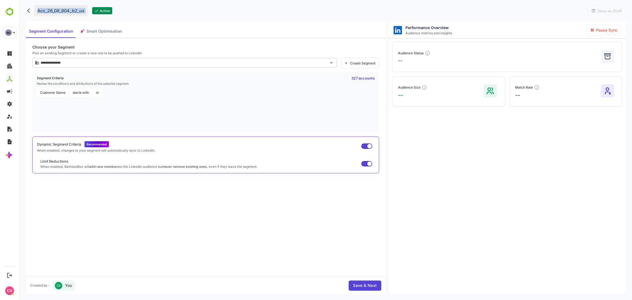
copy div "Acc_26_08_904_b2_us"
click at [30, 12] on icon "back" at bounding box center [29, 10] width 5 height 5
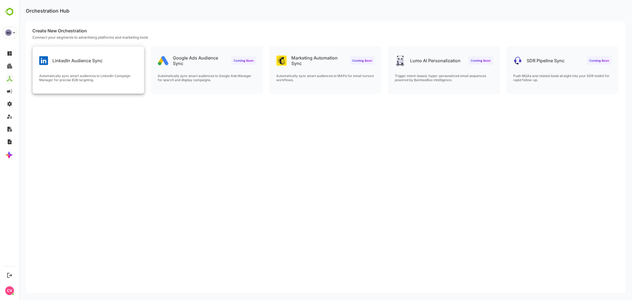
click at [104, 61] on div "LinkedIn Audience Sync" at bounding box center [88, 56] width 111 height 20
